Goal: Task Accomplishment & Management: Use online tool/utility

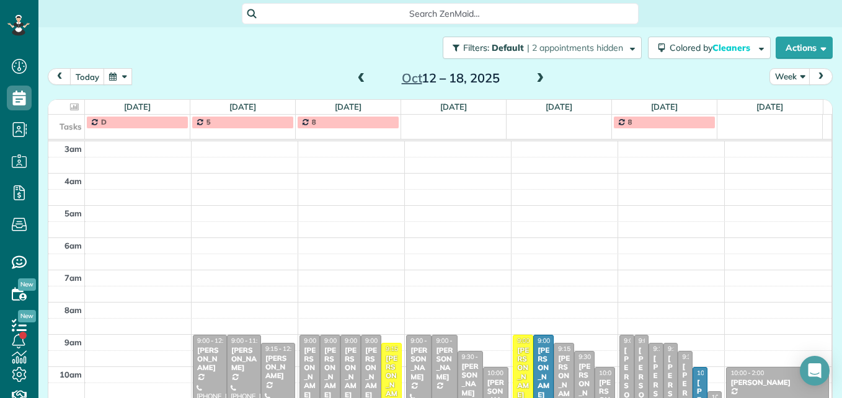
scroll to position [130, 0]
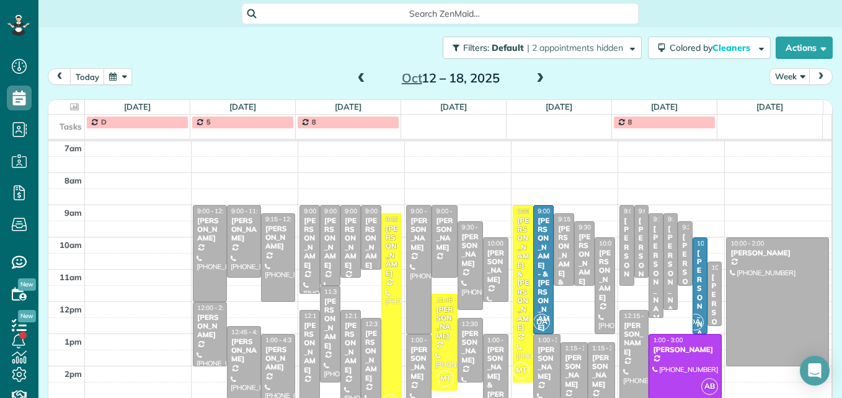
click at [363, 78] on span at bounding box center [362, 78] width 14 height 11
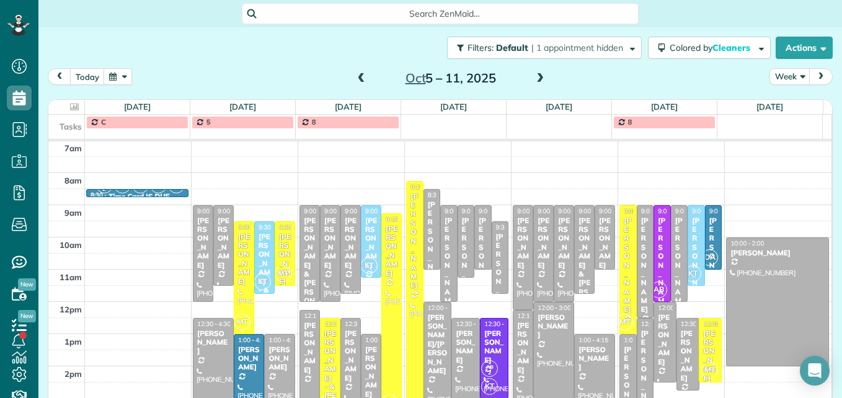
click at [363, 78] on span at bounding box center [362, 78] width 14 height 11
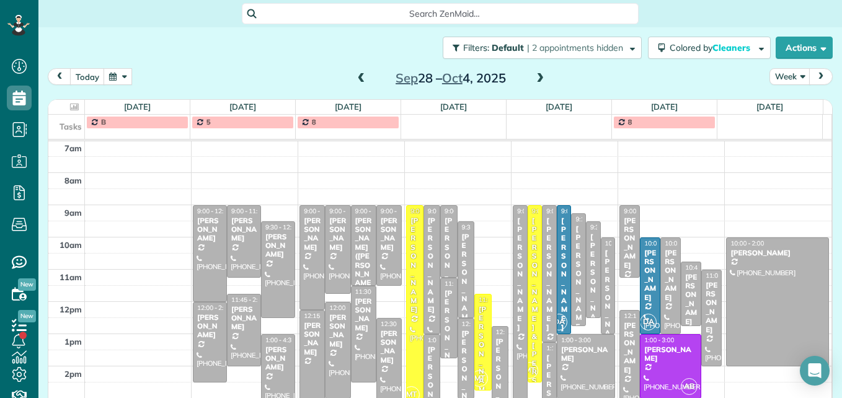
click at [363, 78] on span at bounding box center [362, 78] width 14 height 11
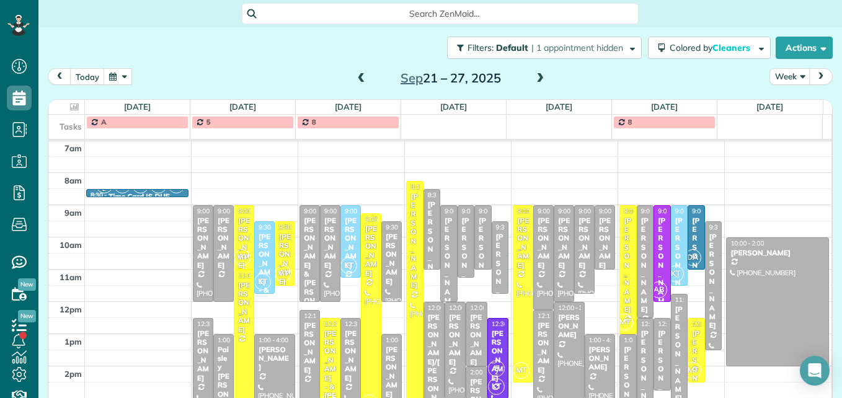
click at [359, 79] on span at bounding box center [362, 78] width 14 height 11
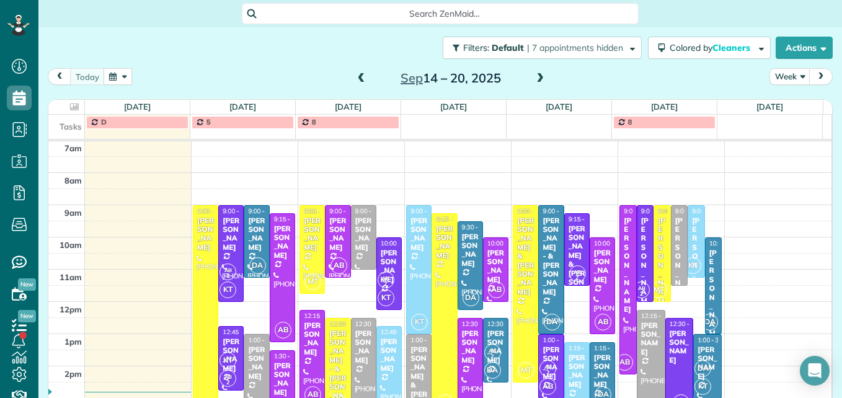
click at [356, 81] on span at bounding box center [362, 78] width 14 height 11
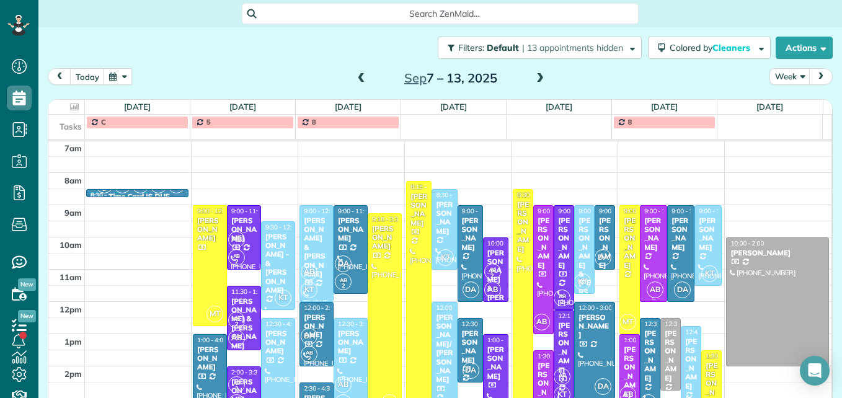
click at [641, 244] on div at bounding box center [654, 254] width 26 height 96
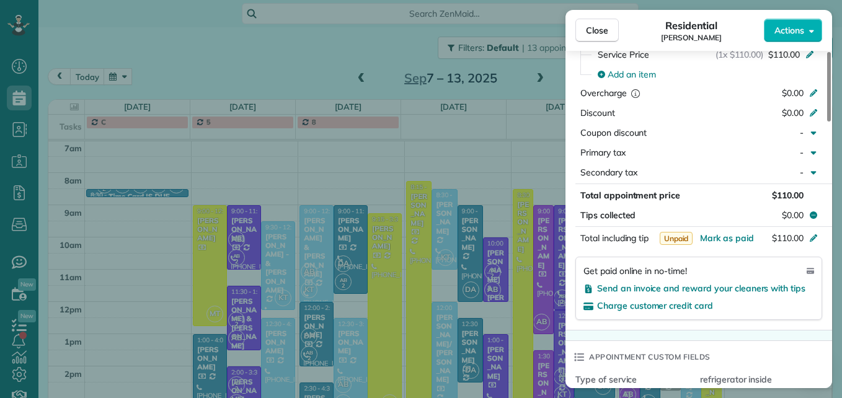
scroll to position [689, 0]
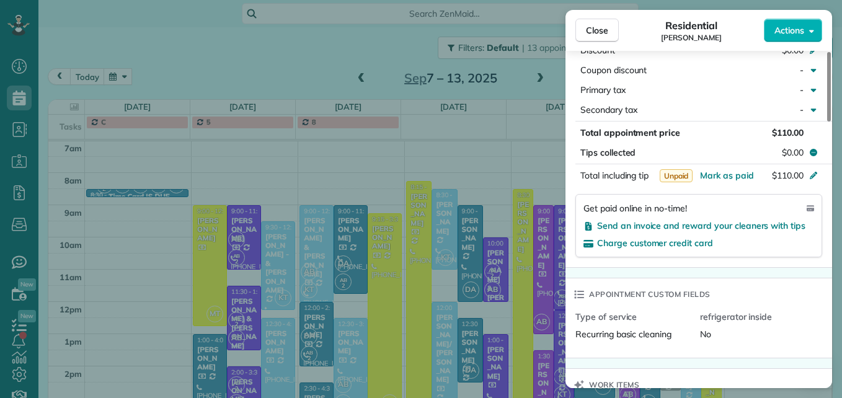
click at [638, 244] on span "Charge customer credit card" at bounding box center [655, 243] width 116 height 11
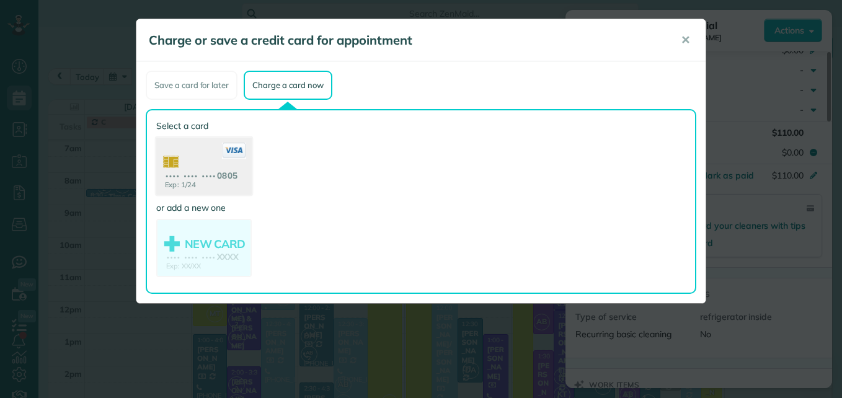
click at [208, 179] on use at bounding box center [204, 168] width 96 height 60
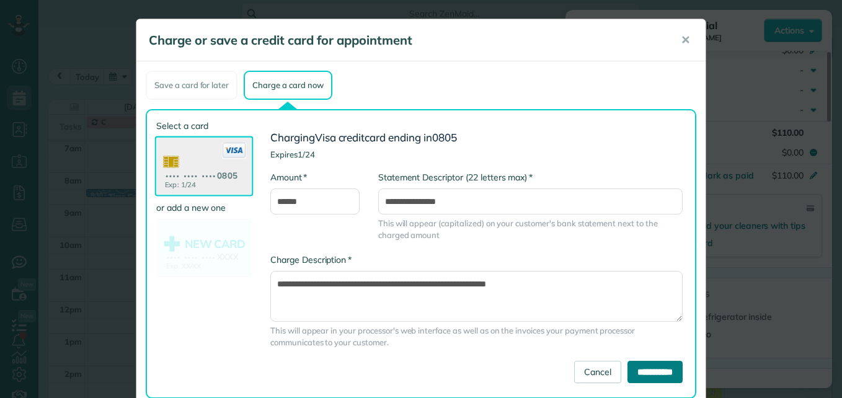
click at [628, 372] on input "**********" at bounding box center [655, 372] width 55 height 22
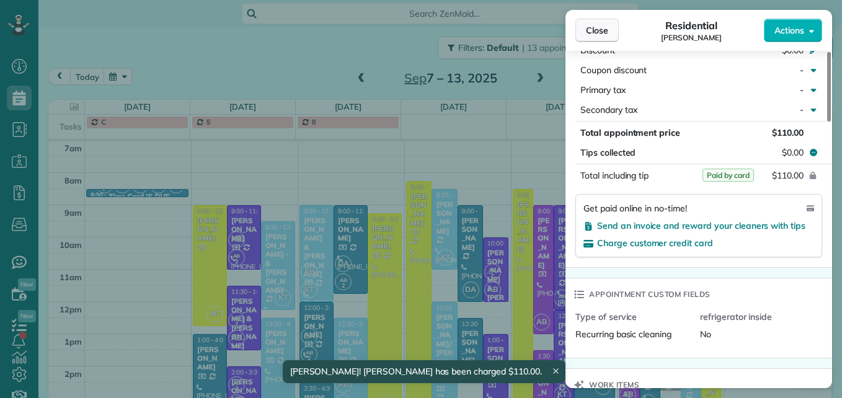
click at [597, 36] on span "Close" at bounding box center [597, 30] width 22 height 12
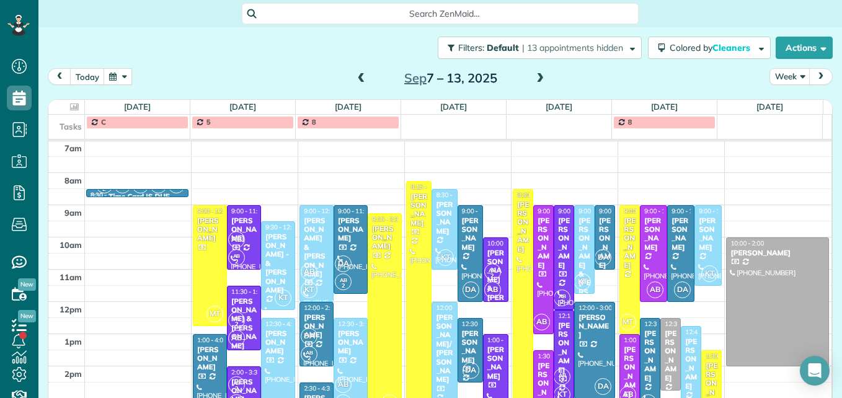
click at [534, 79] on span at bounding box center [541, 78] width 14 height 11
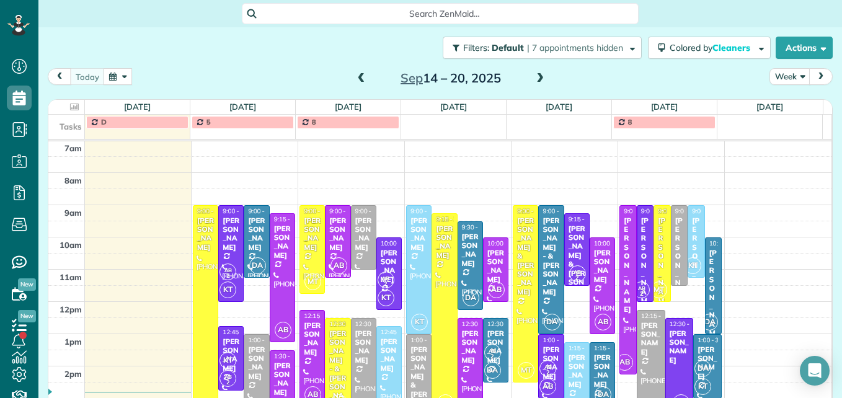
click at [534, 79] on span at bounding box center [541, 78] width 14 height 11
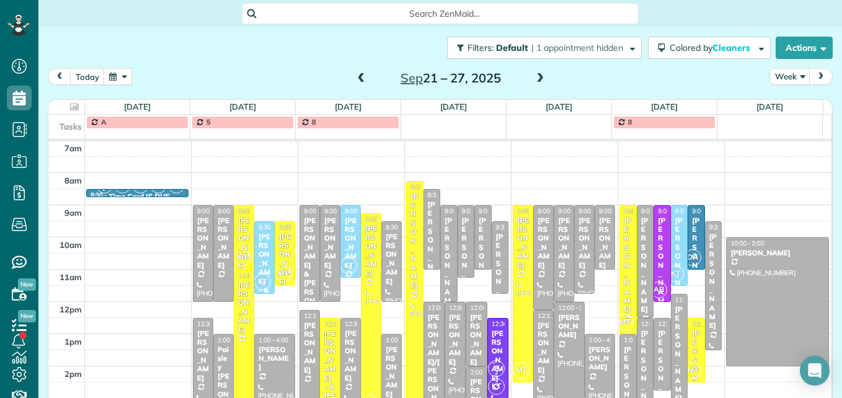
click at [355, 78] on span at bounding box center [362, 78] width 14 height 11
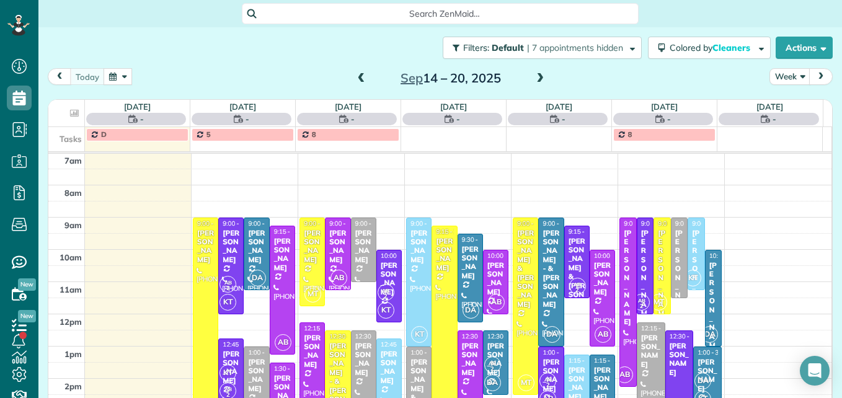
click at [355, 78] on span at bounding box center [362, 78] width 14 height 11
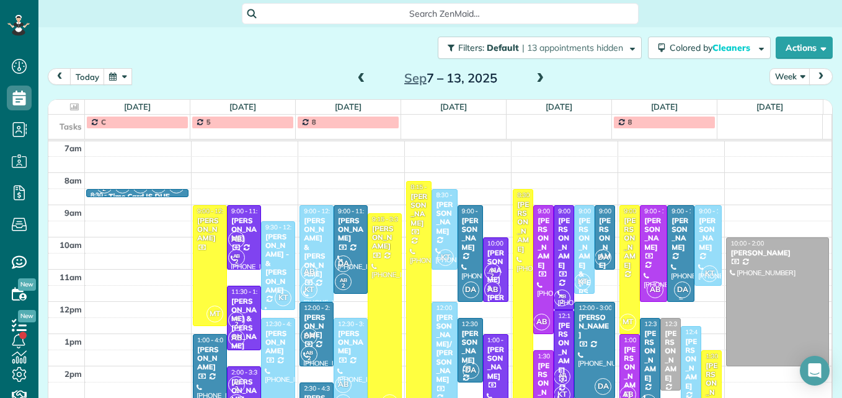
click at [669, 254] on div at bounding box center [681, 254] width 26 height 96
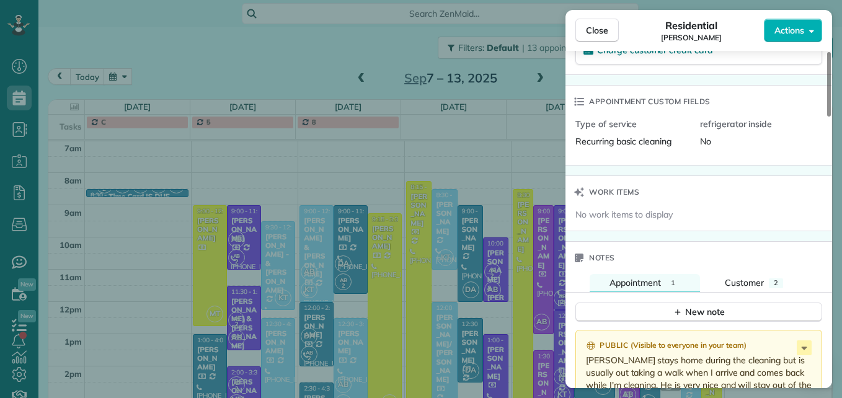
scroll to position [807, 0]
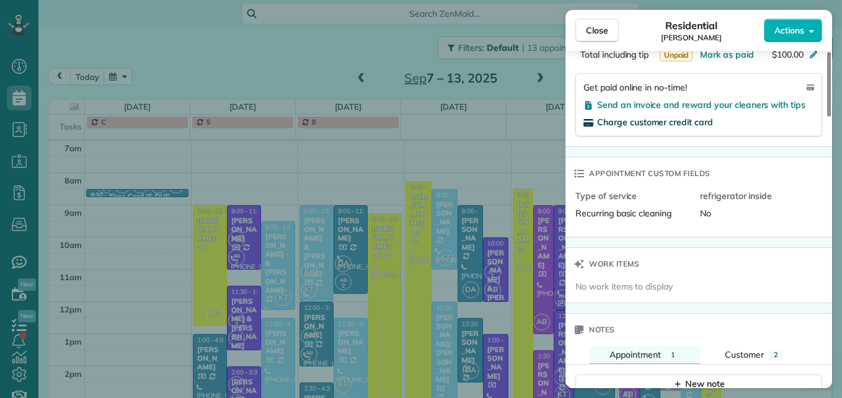
click at [672, 125] on span "Charge customer credit card" at bounding box center [655, 122] width 116 height 11
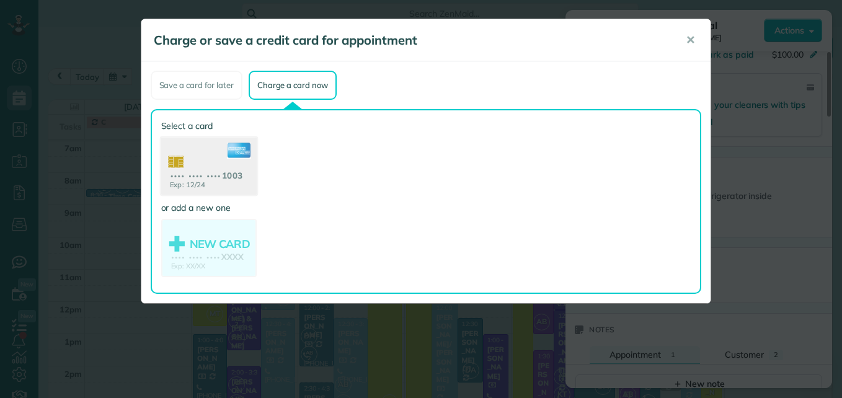
click at [225, 174] on use at bounding box center [209, 168] width 96 height 60
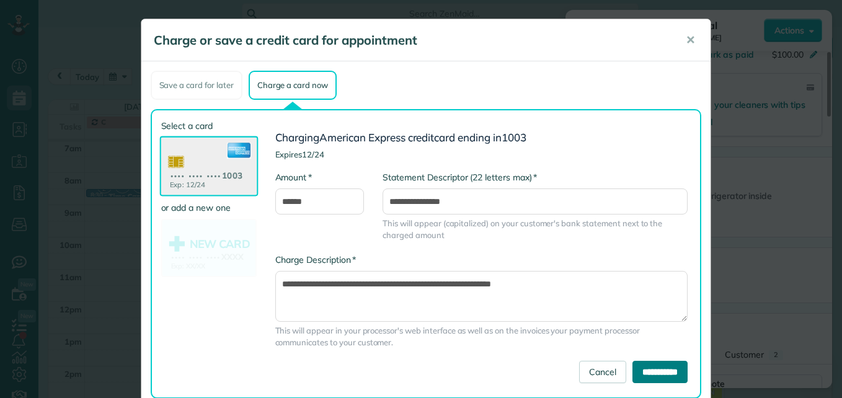
click at [663, 374] on input "**********" at bounding box center [660, 372] width 55 height 22
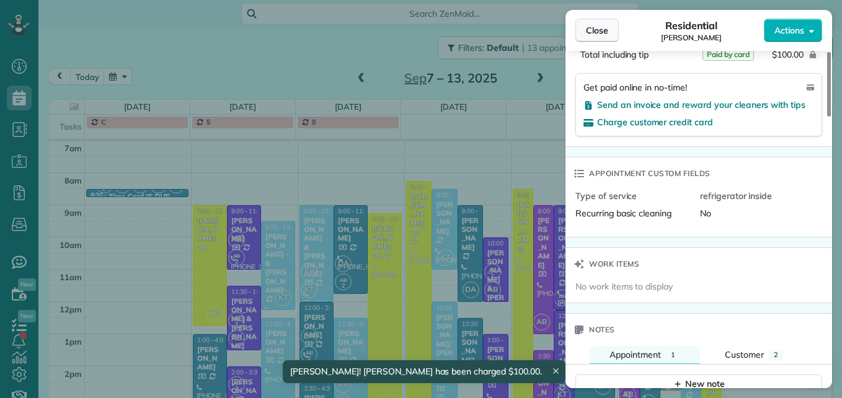
scroll to position [806, 0]
click at [590, 26] on span "Close" at bounding box center [597, 30] width 22 height 12
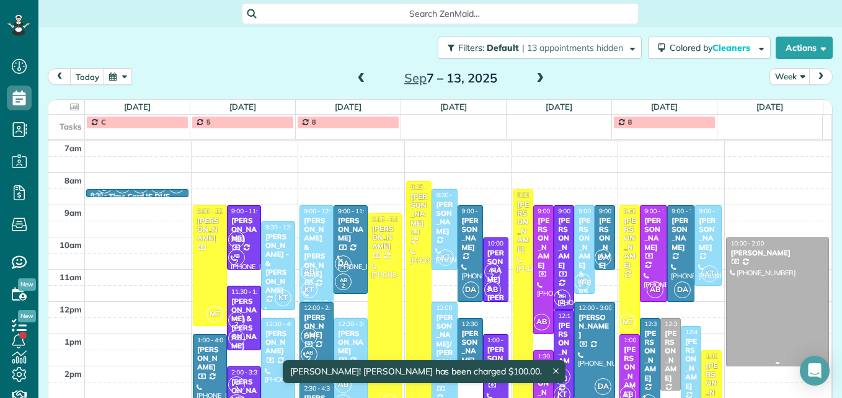
scroll to position [192, 0]
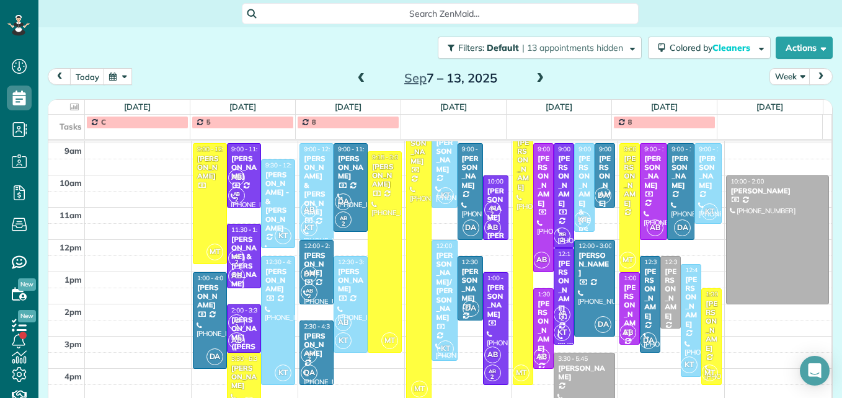
click at [623, 319] on div "[PERSON_NAME]" at bounding box center [629, 310] width 13 height 53
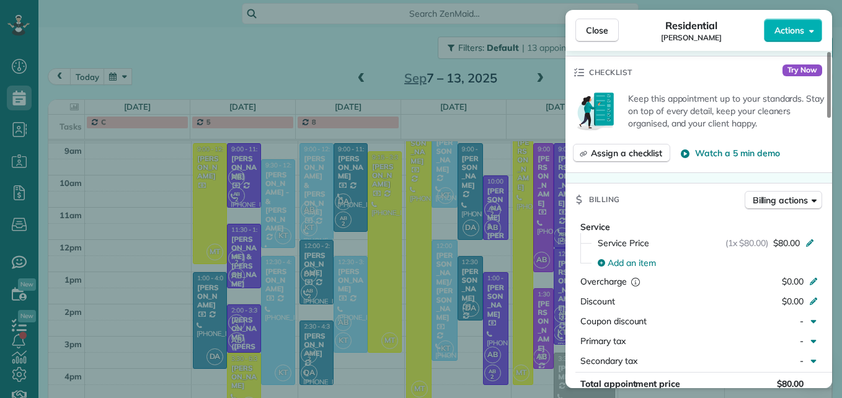
scroll to position [559, 0]
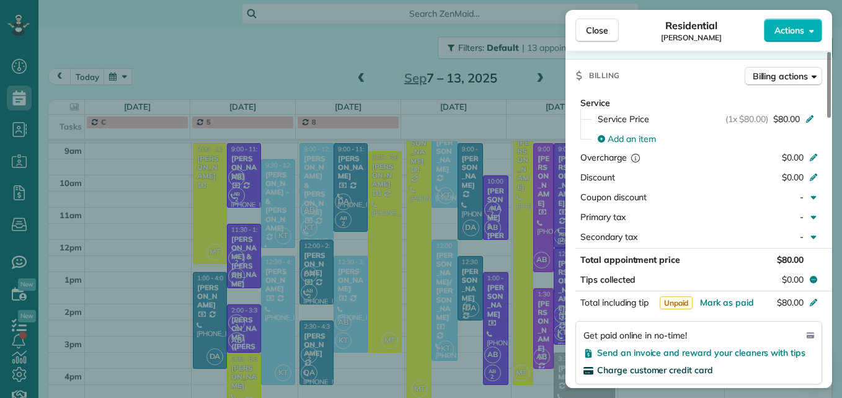
click at [664, 370] on span "Charge customer credit card" at bounding box center [655, 370] width 116 height 11
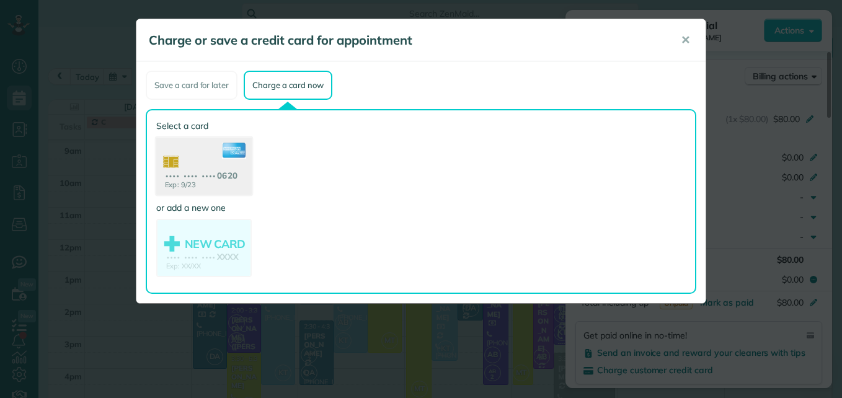
click at [187, 190] on use at bounding box center [204, 168] width 96 height 60
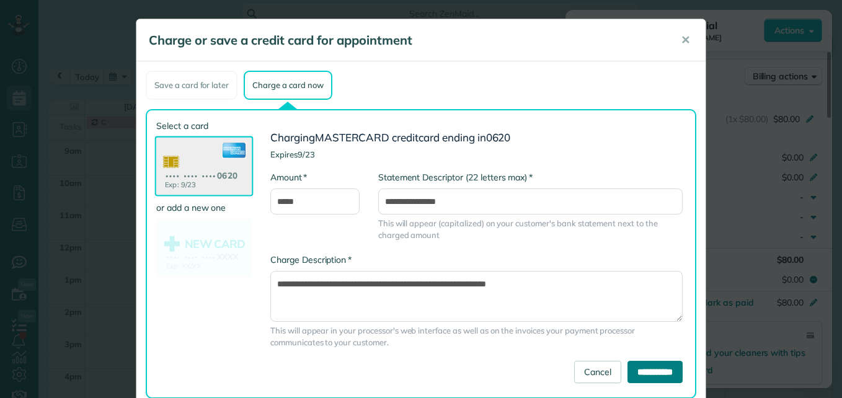
click at [641, 367] on input "**********" at bounding box center [655, 372] width 55 height 22
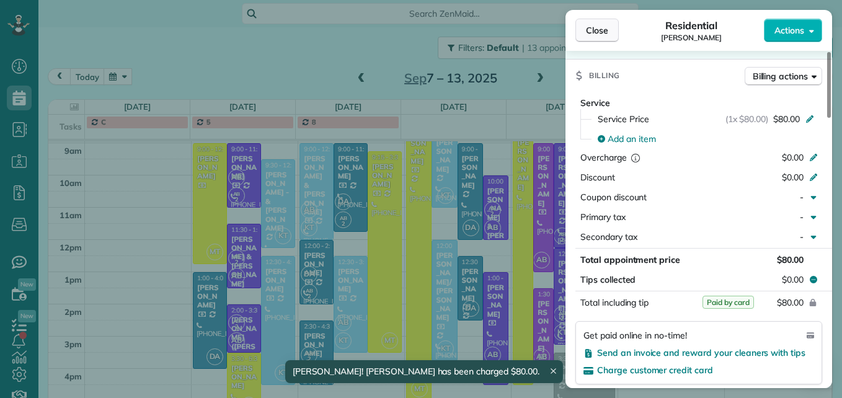
click at [591, 27] on span "Close" at bounding box center [597, 30] width 22 height 12
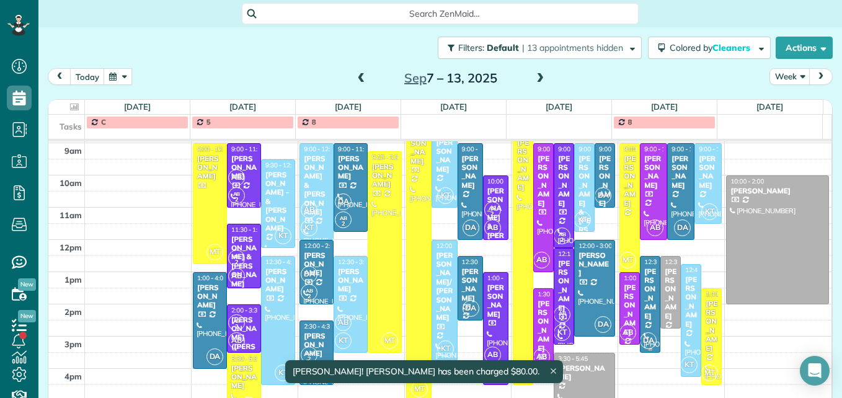
click at [644, 293] on div "[PERSON_NAME]" at bounding box center [650, 293] width 13 height 53
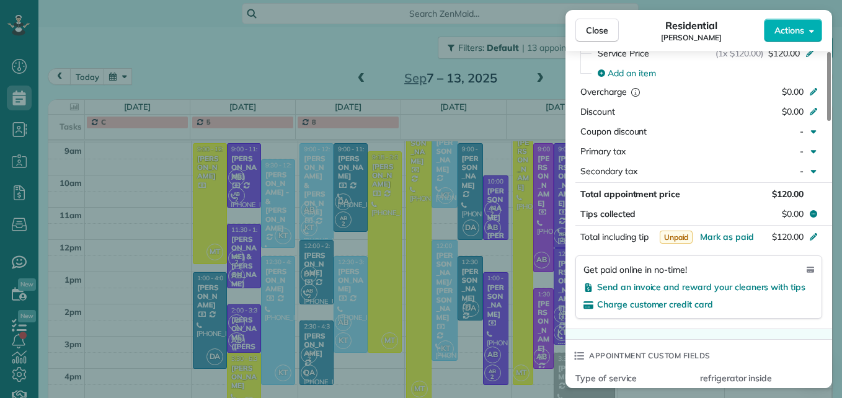
scroll to position [687, 0]
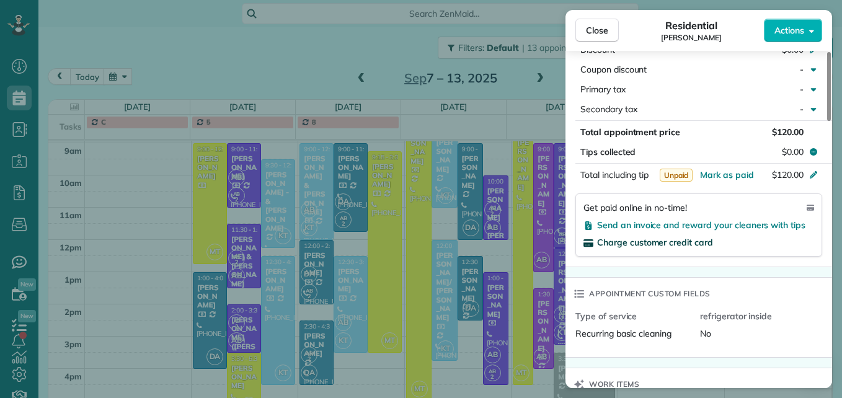
click at [692, 243] on span "Charge customer credit card" at bounding box center [655, 242] width 116 height 11
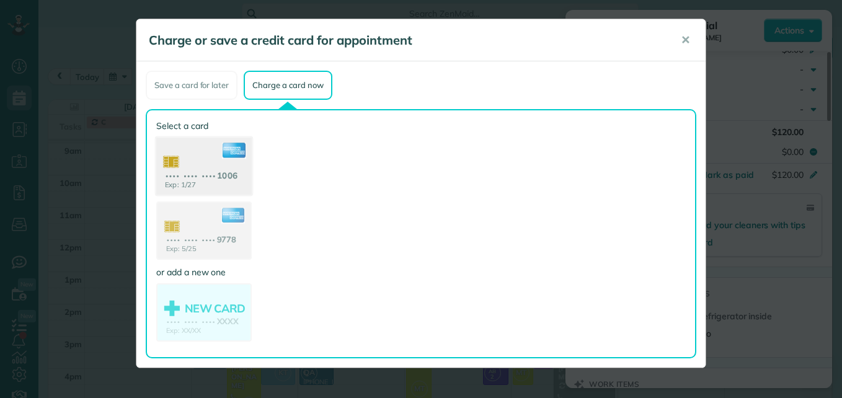
click at [223, 171] on use at bounding box center [204, 168] width 96 height 60
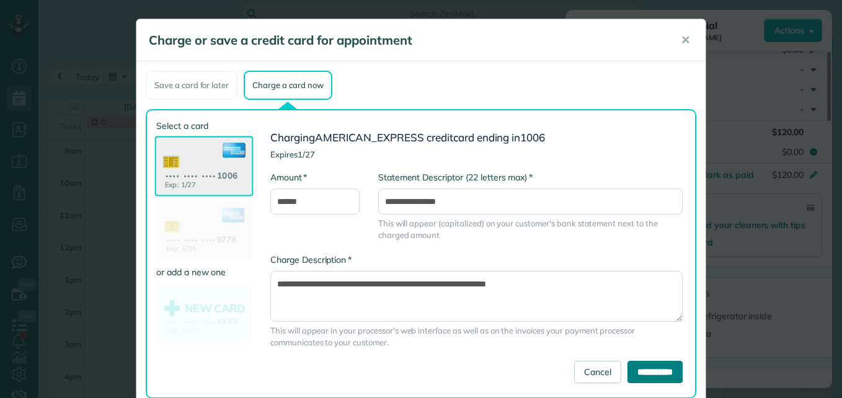
click at [654, 372] on input "**********" at bounding box center [655, 372] width 55 height 22
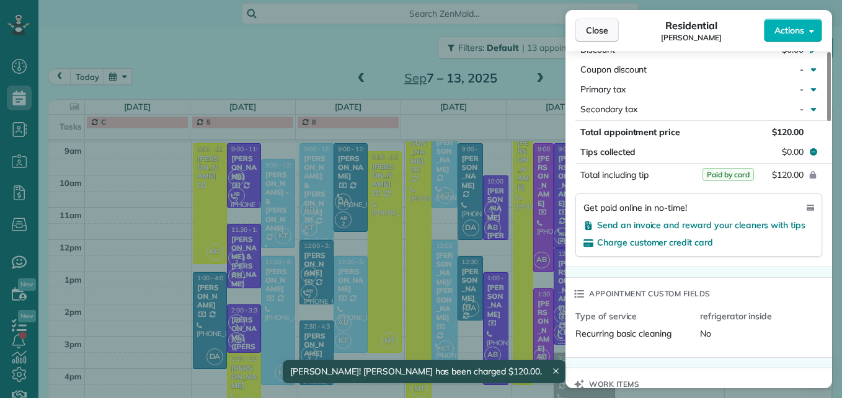
click at [597, 29] on span "Close" at bounding box center [597, 30] width 22 height 12
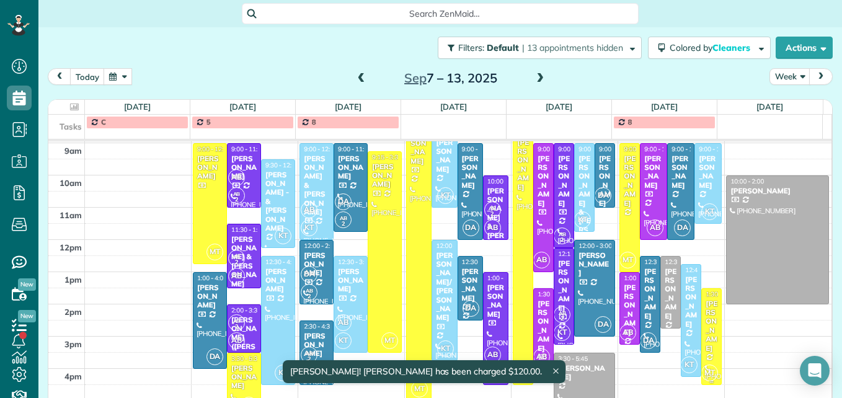
click at [705, 326] on div "[PERSON_NAME]" at bounding box center [711, 326] width 13 height 53
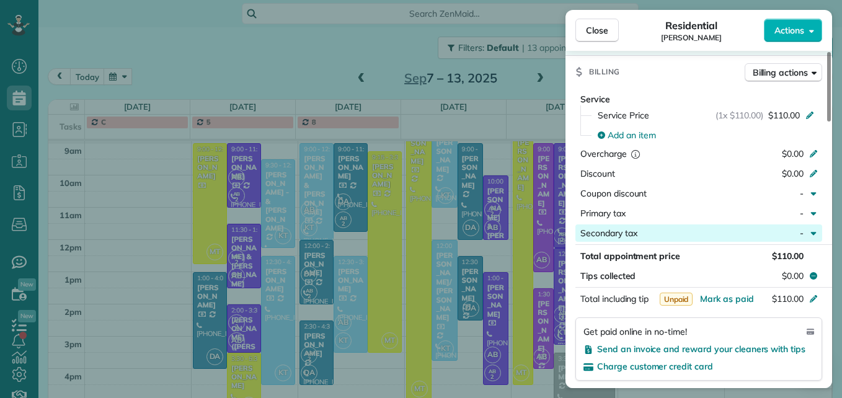
scroll to position [626, 0]
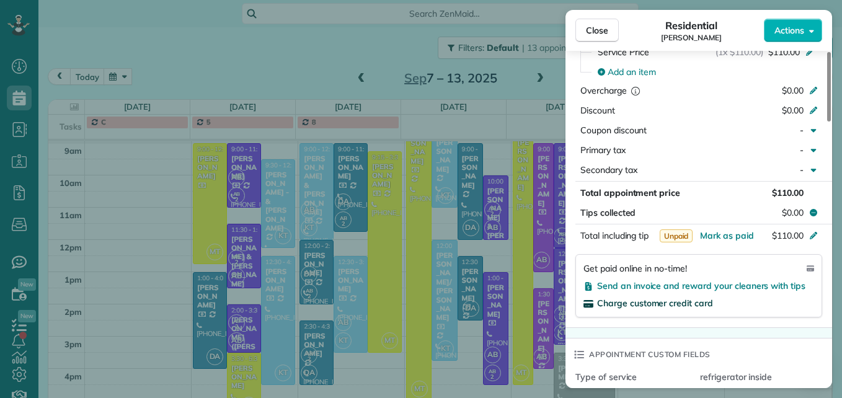
click at [652, 306] on span "Charge customer credit card" at bounding box center [655, 303] width 116 height 11
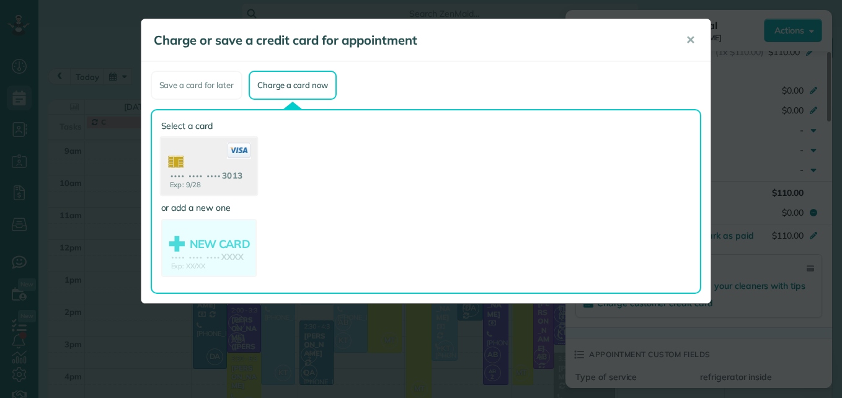
click at [186, 176] on use at bounding box center [209, 168] width 96 height 60
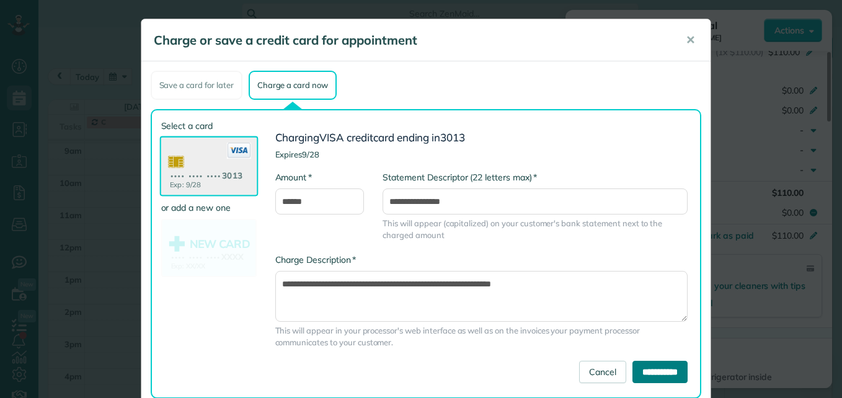
click at [659, 368] on input "**********" at bounding box center [660, 372] width 55 height 22
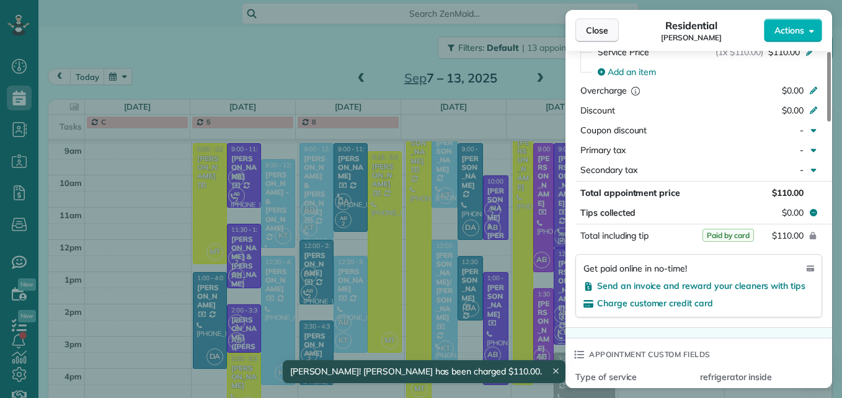
click at [592, 31] on span "Close" at bounding box center [597, 30] width 22 height 12
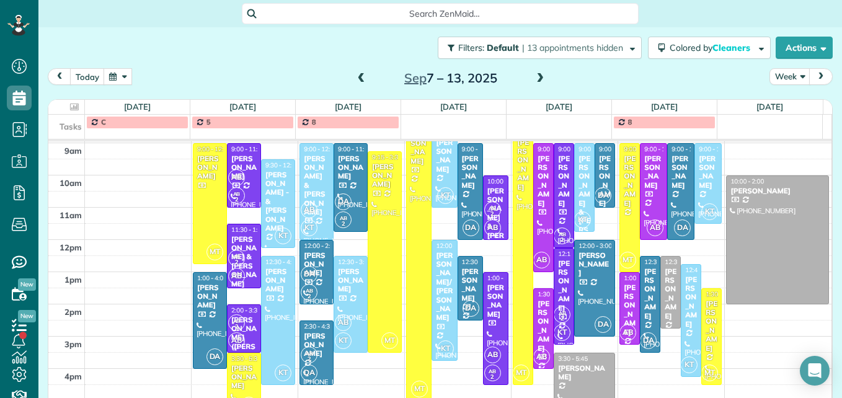
click at [489, 207] on span "AB" at bounding box center [492, 208] width 7 height 7
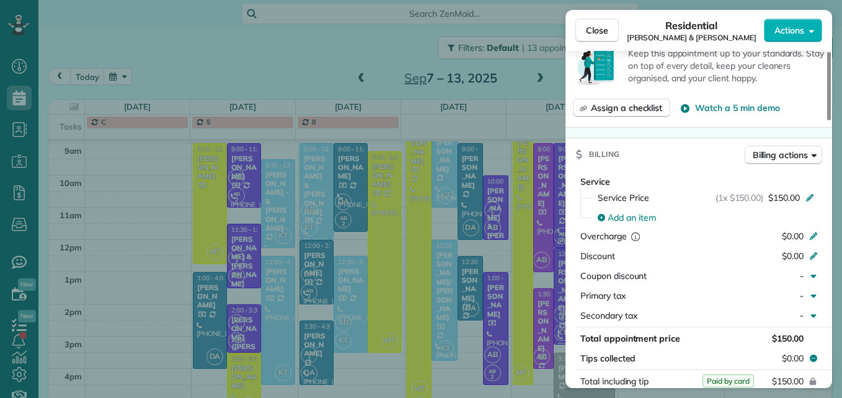
scroll to position [566, 0]
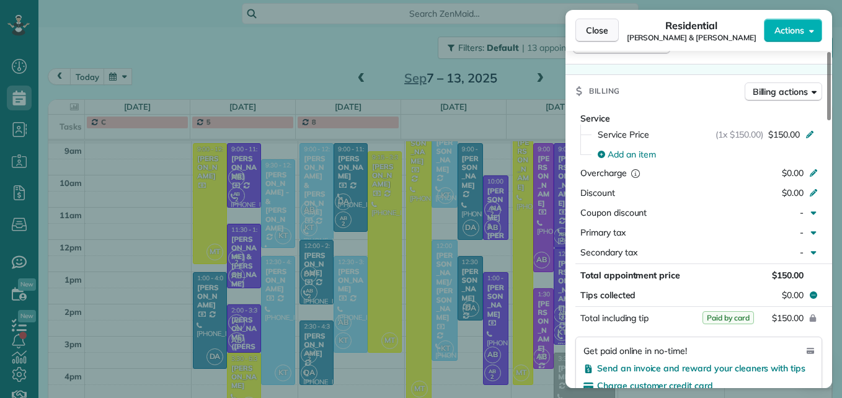
click at [602, 41] on button "Close" at bounding box center [597, 31] width 43 height 24
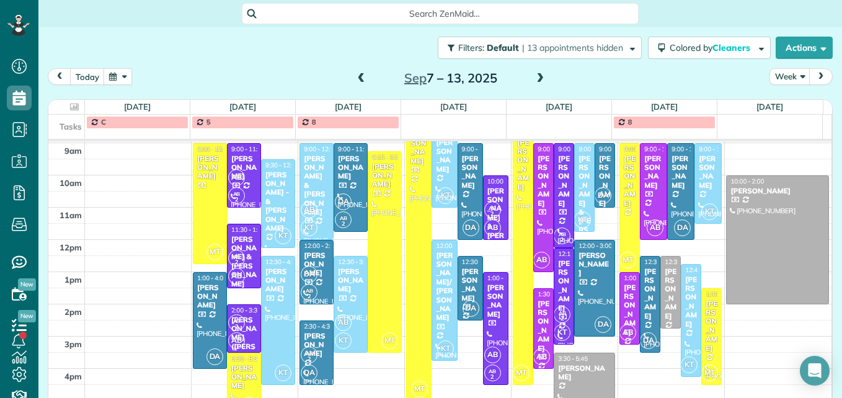
click at [542, 76] on span at bounding box center [541, 78] width 14 height 11
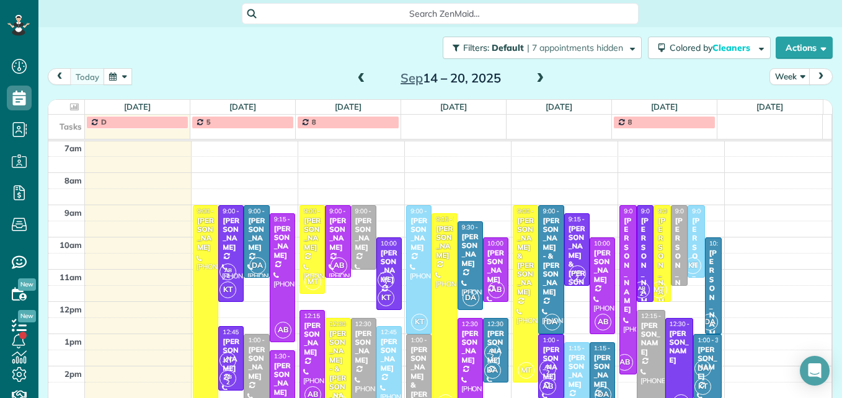
click at [357, 76] on span at bounding box center [362, 78] width 14 height 11
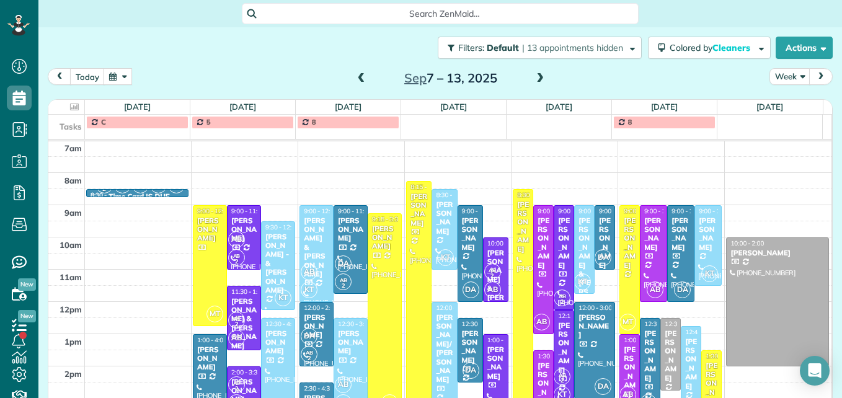
click at [535, 79] on span at bounding box center [541, 78] width 14 height 11
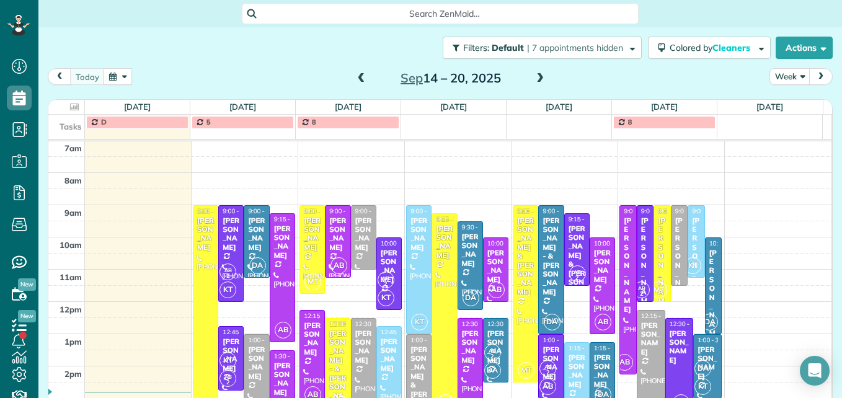
click at [535, 79] on span at bounding box center [541, 78] width 14 height 11
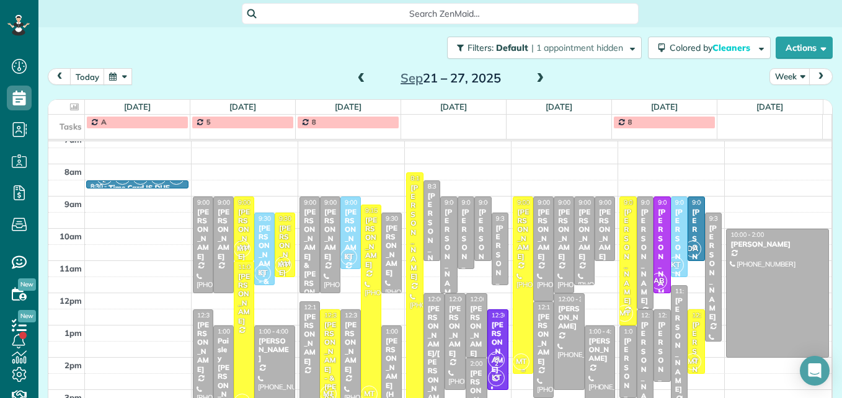
scroll to position [161, 0]
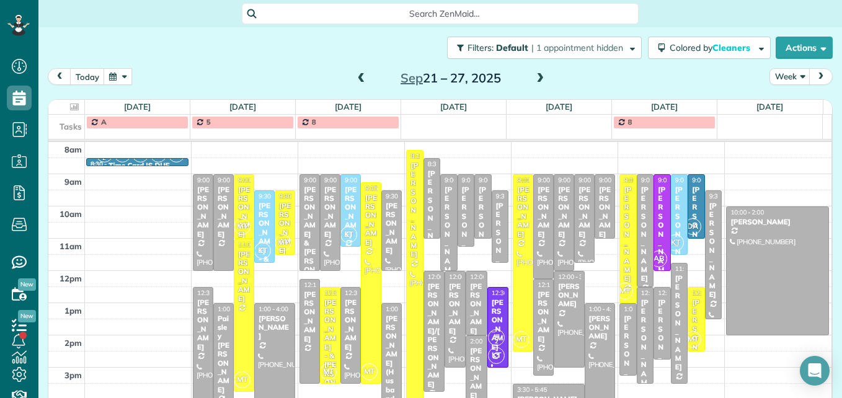
click at [359, 78] on span at bounding box center [362, 78] width 14 height 11
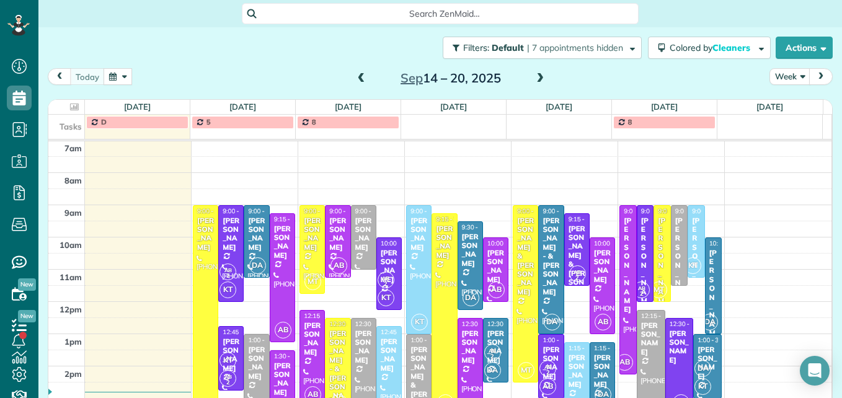
click at [534, 76] on span at bounding box center [541, 78] width 14 height 11
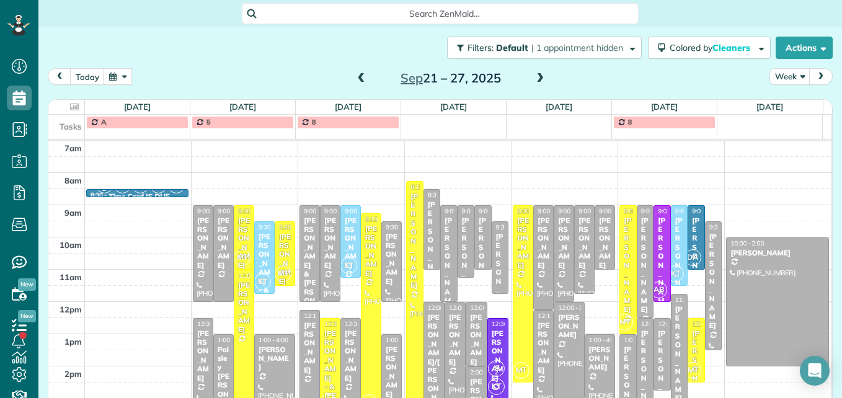
click at [534, 76] on span at bounding box center [541, 78] width 14 height 11
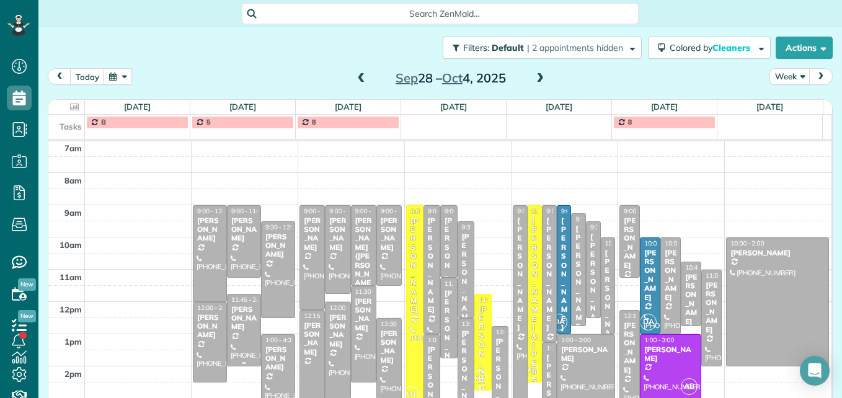
scroll to position [192, 0]
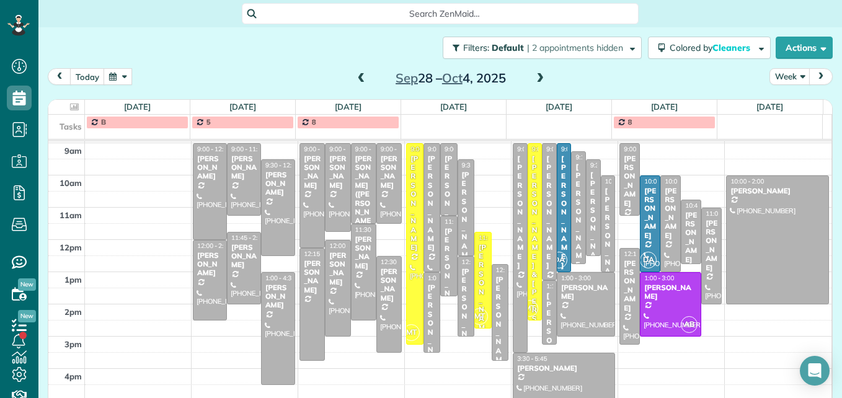
click at [359, 78] on span at bounding box center [362, 78] width 14 height 11
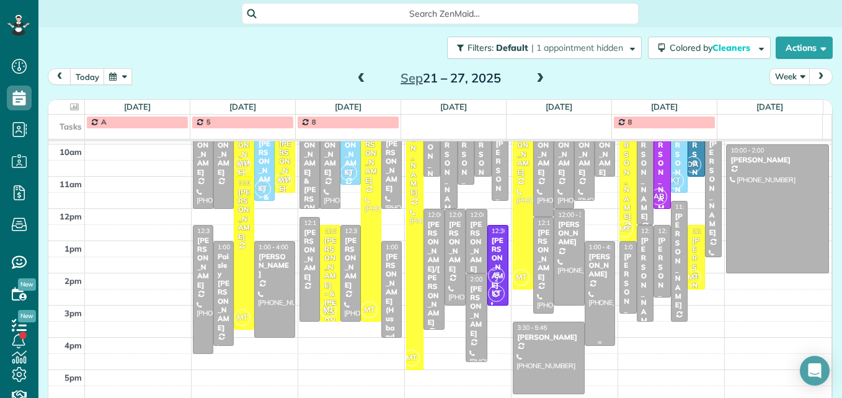
scroll to position [161, 0]
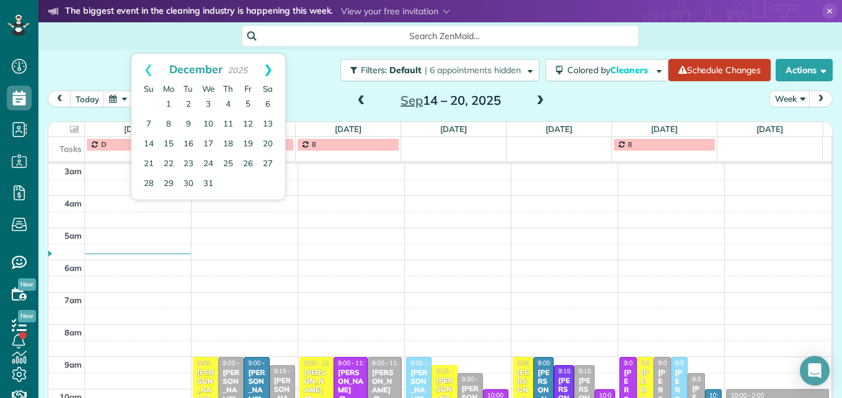
scroll to position [130, 0]
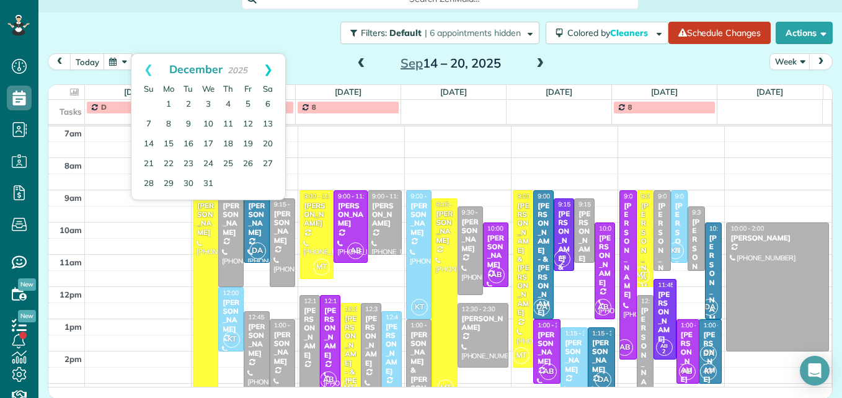
click at [267, 65] on link "Next" at bounding box center [268, 69] width 34 height 31
click at [151, 70] on link "Prev" at bounding box center [149, 69] width 34 height 31
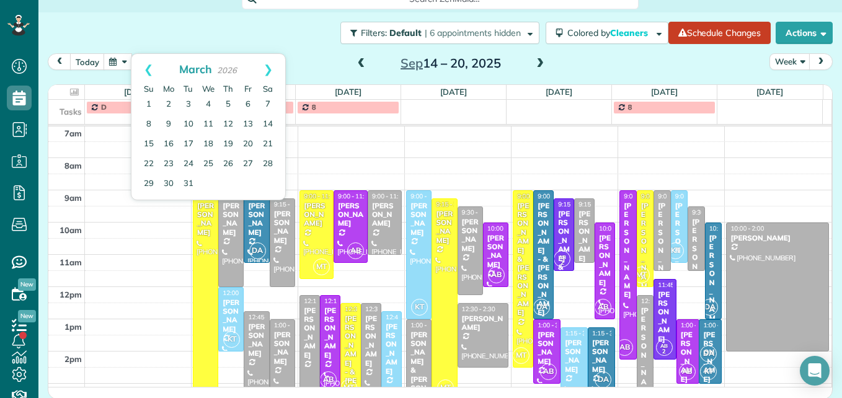
click at [151, 70] on link "Prev" at bounding box center [149, 69] width 34 height 31
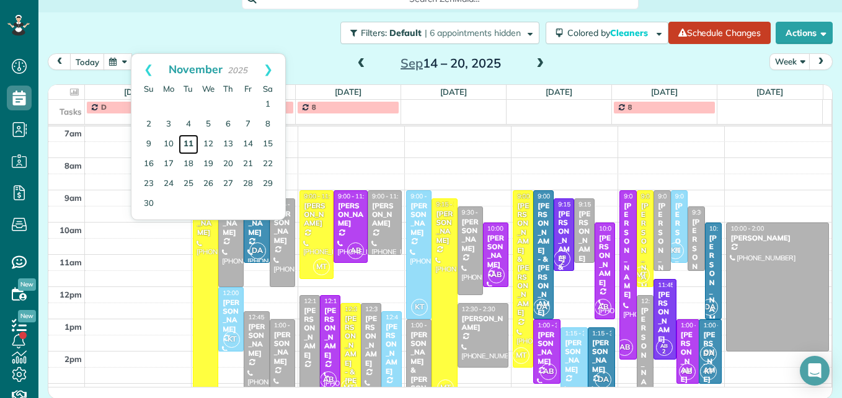
click at [187, 144] on link "11" at bounding box center [189, 145] width 20 height 20
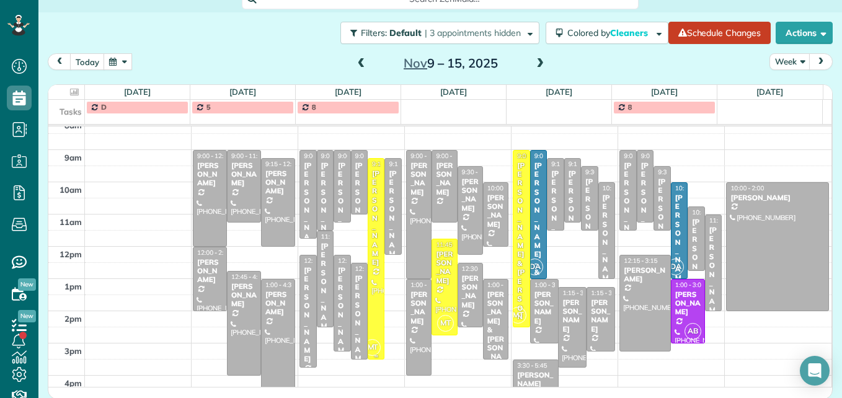
scroll to position [192, 0]
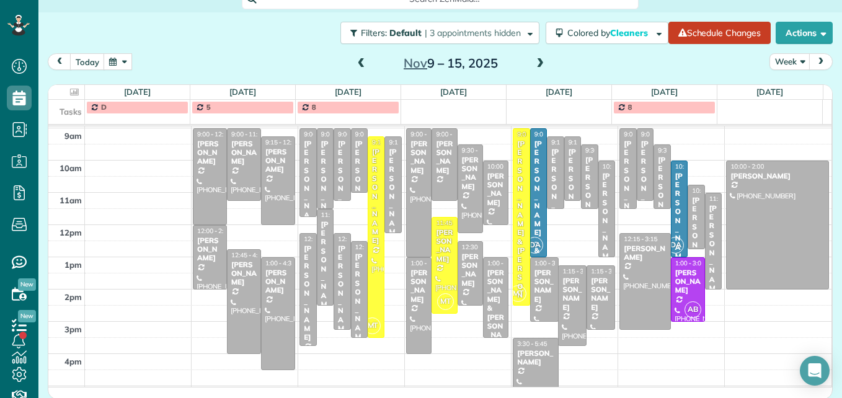
click at [355, 68] on span at bounding box center [362, 63] width 14 height 11
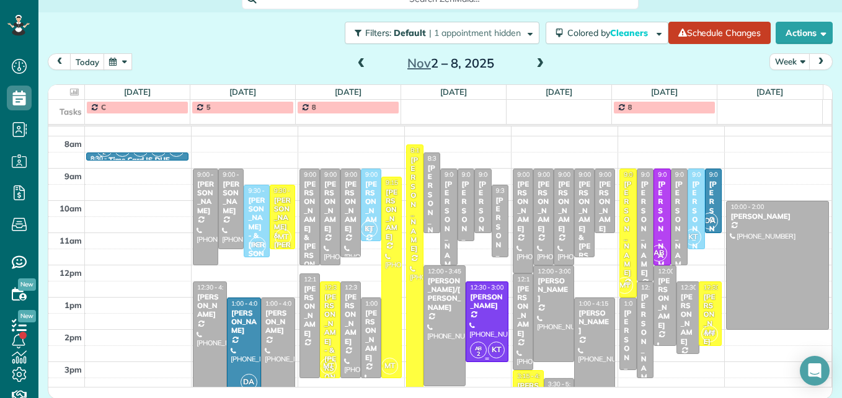
scroll to position [130, 0]
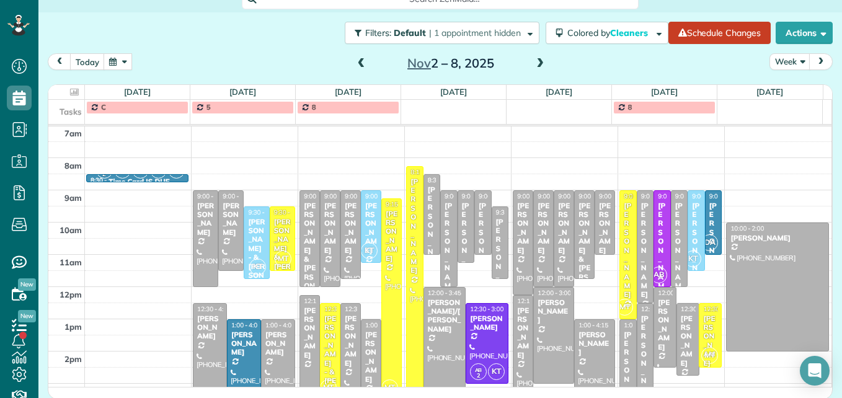
click at [356, 65] on span at bounding box center [362, 63] width 14 height 11
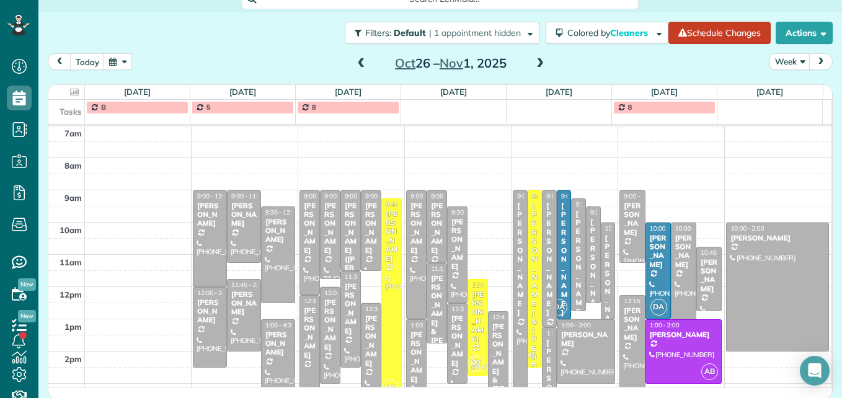
click at [358, 67] on span at bounding box center [362, 63] width 14 height 11
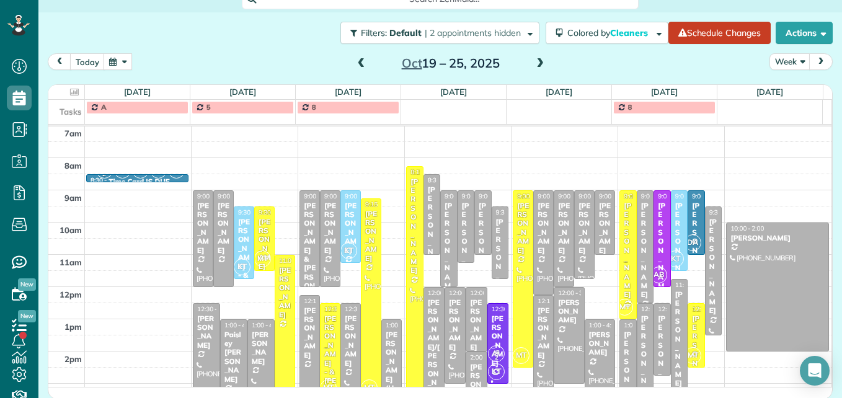
click at [358, 67] on span at bounding box center [362, 63] width 14 height 11
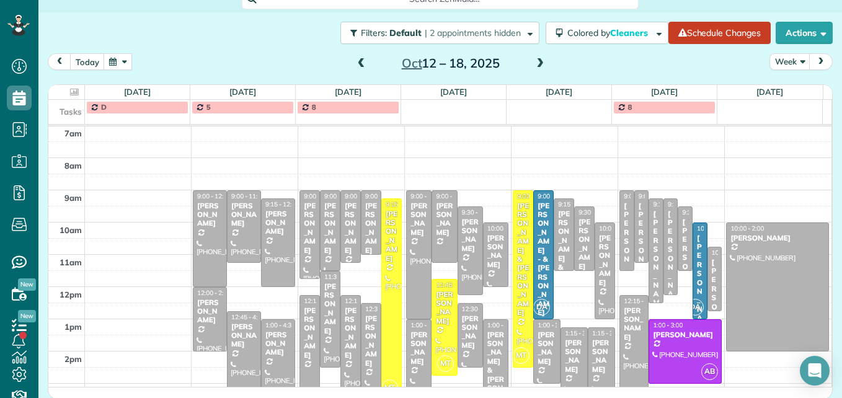
click at [355, 65] on span at bounding box center [362, 63] width 14 height 11
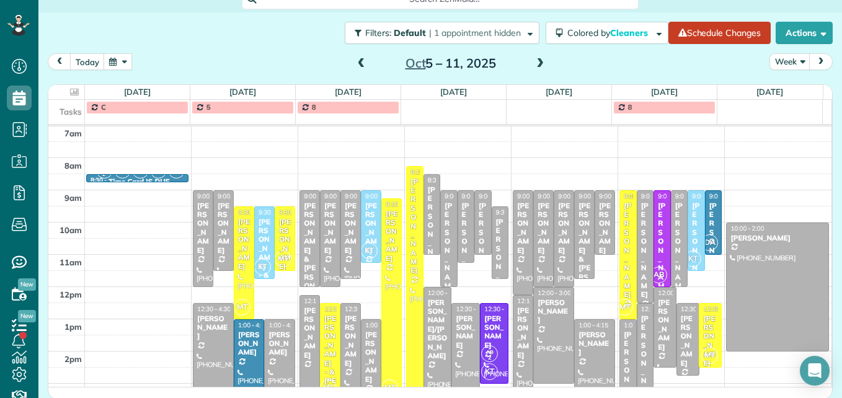
click at [536, 69] on span at bounding box center [541, 63] width 14 height 11
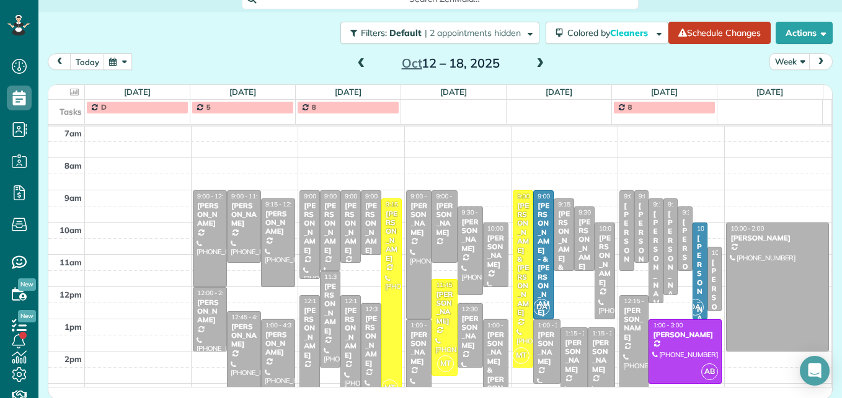
click at [536, 69] on span at bounding box center [541, 63] width 14 height 11
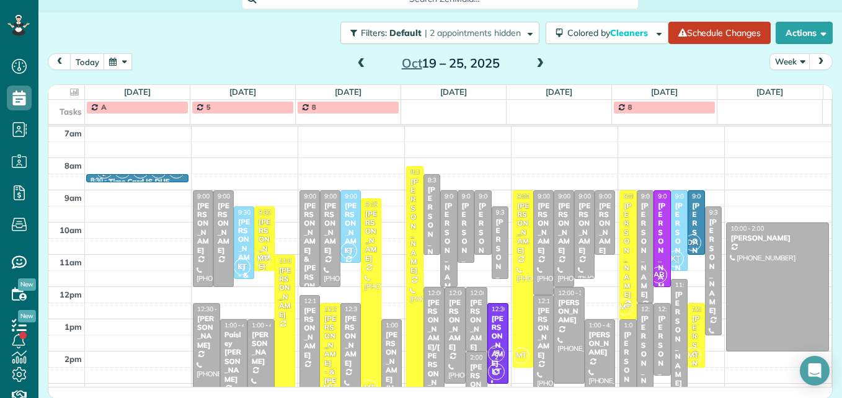
click at [536, 69] on span at bounding box center [541, 63] width 14 height 11
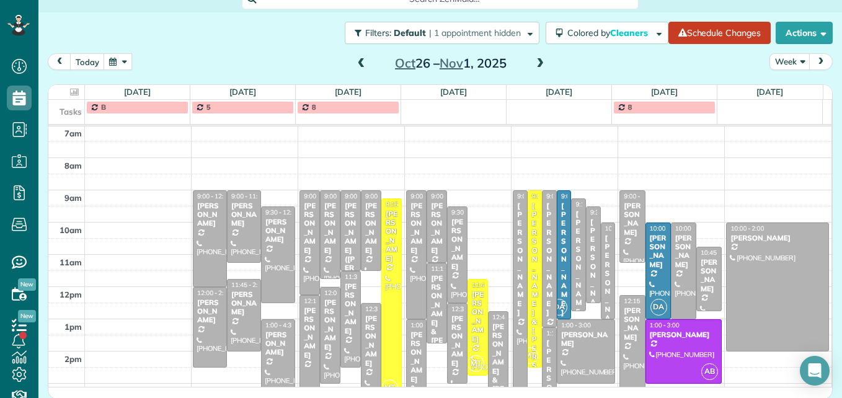
click at [357, 66] on span at bounding box center [362, 63] width 14 height 11
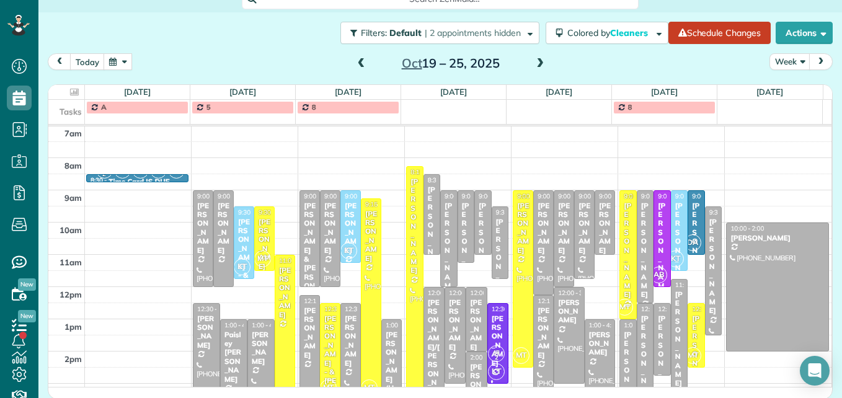
click at [357, 66] on span at bounding box center [362, 63] width 14 height 11
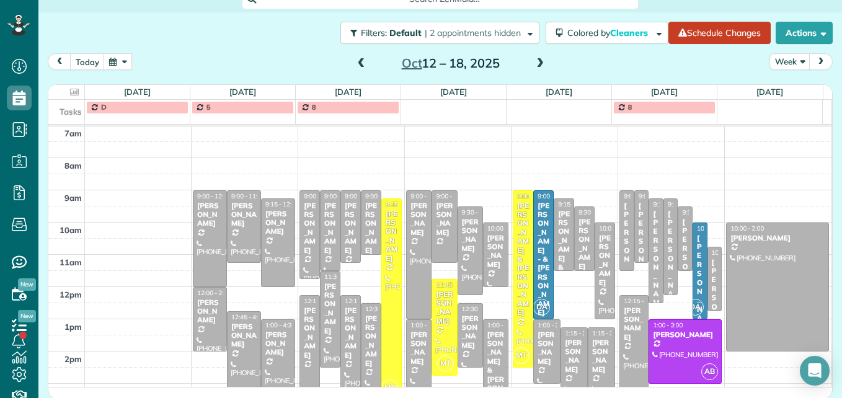
click at [360, 65] on span at bounding box center [362, 63] width 14 height 11
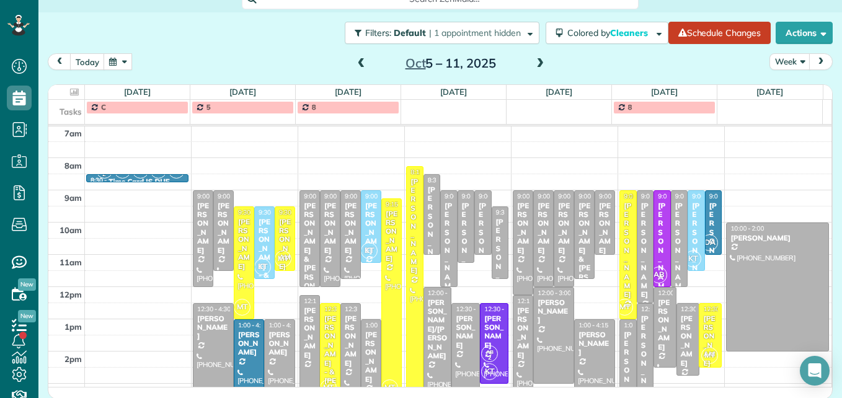
click at [360, 65] on span at bounding box center [362, 63] width 14 height 11
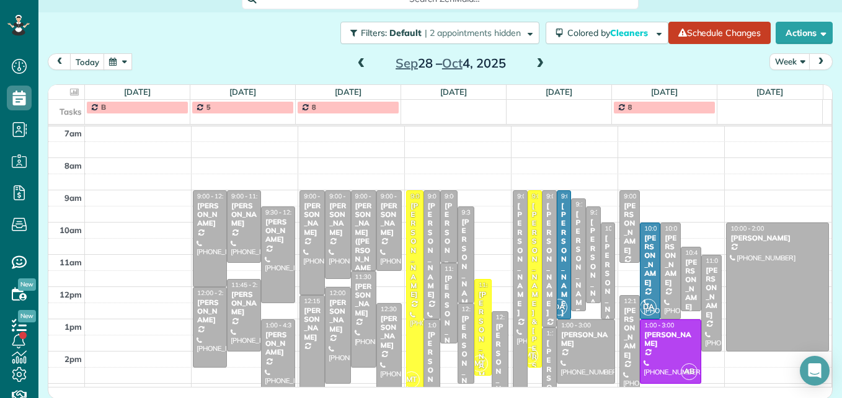
click at [534, 63] on span at bounding box center [541, 63] width 14 height 11
